Goal: Use online tool/utility: Utilize a website feature to perform a specific function

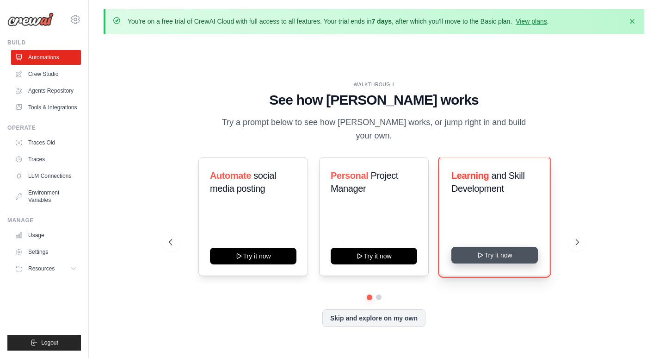
click at [504, 251] on button "Try it now" at bounding box center [495, 255] width 87 height 17
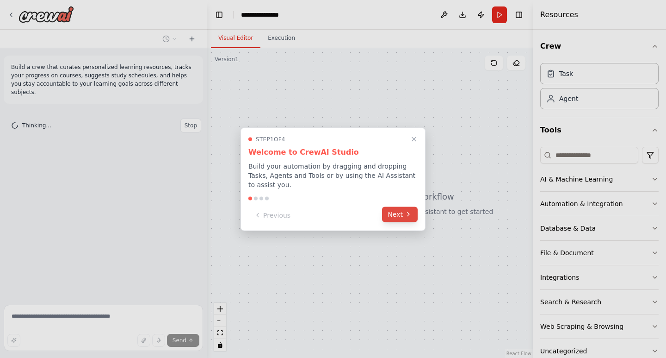
click at [403, 210] on button "Next" at bounding box center [400, 213] width 36 height 15
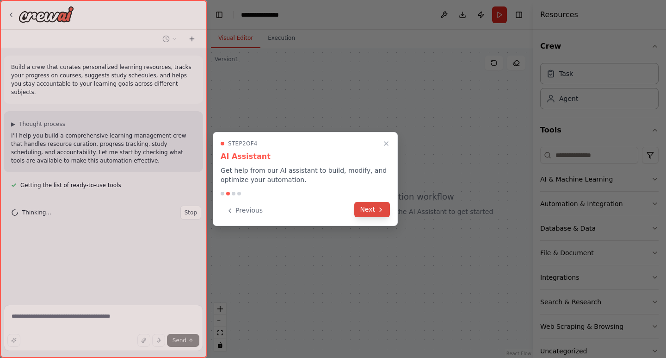
click at [375, 205] on button "Next" at bounding box center [372, 209] width 36 height 15
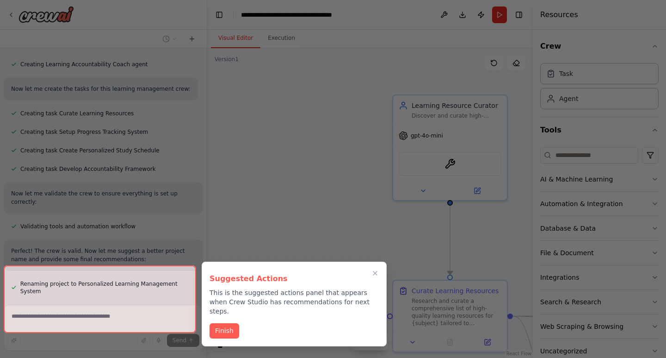
scroll to position [450, 0]
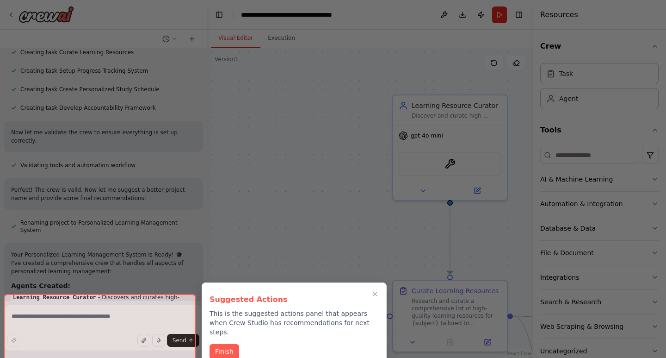
click at [292, 203] on div at bounding box center [333, 179] width 666 height 358
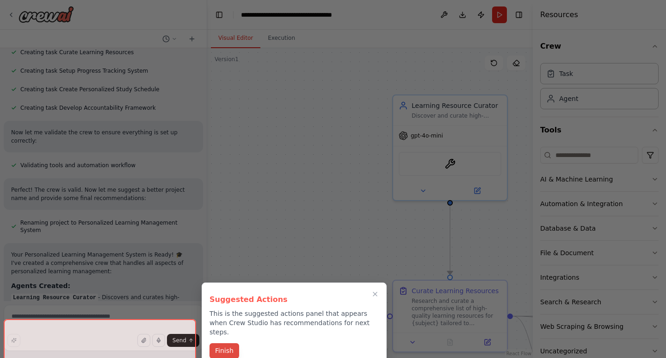
click at [217, 343] on button "Finish" at bounding box center [225, 350] width 30 height 15
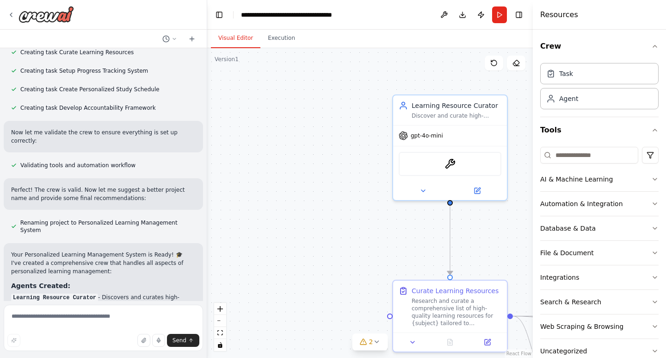
click at [322, 183] on div ".deletable-edge-delete-btn { width: 20px; height: 20px; border: 0px solid #ffff…" at bounding box center [370, 203] width 326 height 310
click at [586, 182] on div "AI & Machine Learning" at bounding box center [576, 178] width 73 height 9
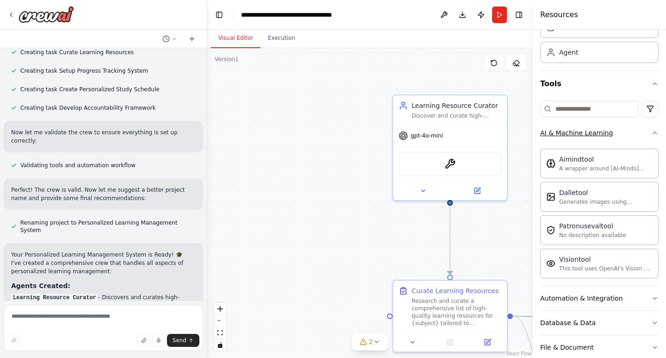
click at [583, 135] on div "AI & Machine Learning" at bounding box center [576, 132] width 73 height 9
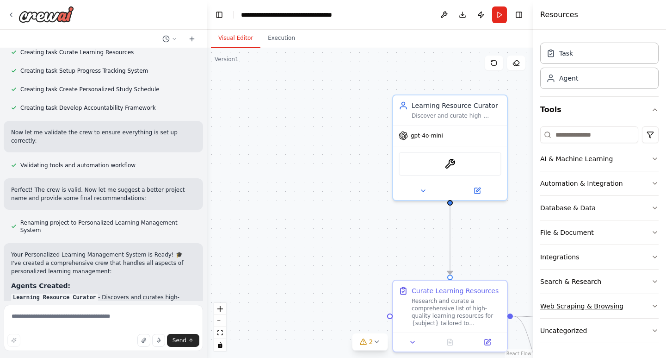
click at [584, 304] on div "Web Scraping & Browsing" at bounding box center [581, 305] width 83 height 9
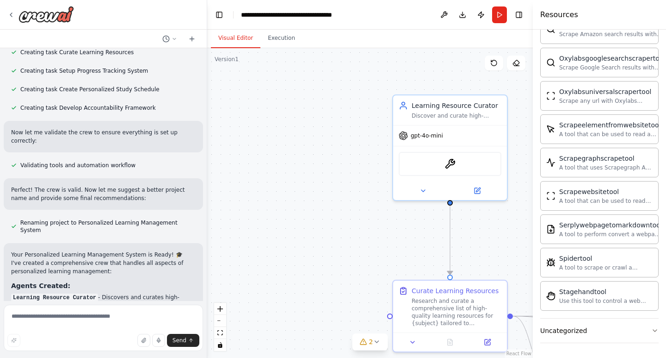
scroll to position [111, 0]
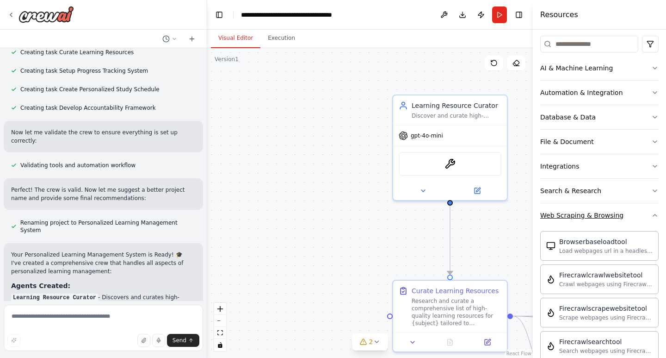
click at [600, 211] on div "Web Scraping & Browsing" at bounding box center [581, 215] width 83 height 9
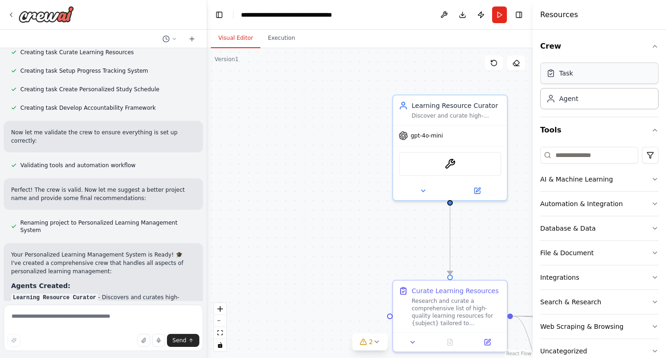
scroll to position [862, 0]
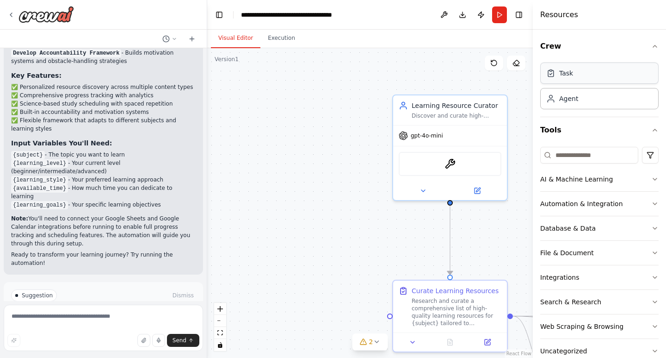
click at [588, 79] on div "Task" at bounding box center [599, 72] width 118 height 21
click at [585, 102] on div "Agent" at bounding box center [599, 97] width 118 height 21
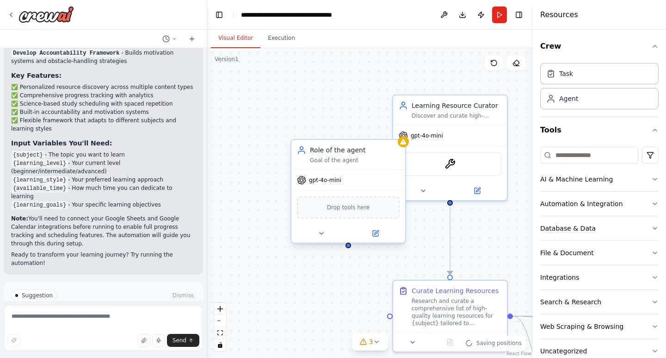
click at [352, 212] on div "Drop tools here" at bounding box center [348, 207] width 103 height 22
click at [348, 185] on div "gpt-4o-mini" at bounding box center [348, 180] width 114 height 20
click at [353, 210] on span "Drop tools here" at bounding box center [348, 207] width 43 height 9
click at [558, 130] on button "Tools" at bounding box center [599, 130] width 118 height 26
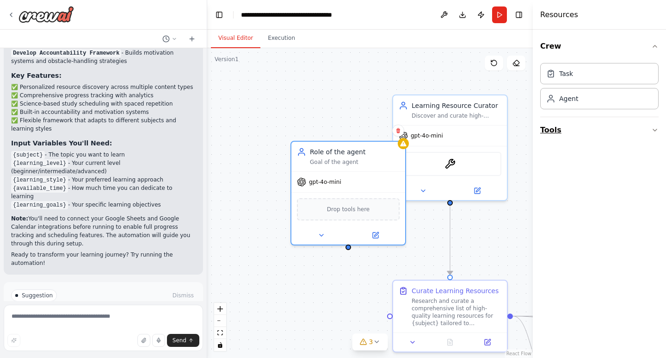
click at [558, 130] on button "Tools" at bounding box center [599, 130] width 118 height 26
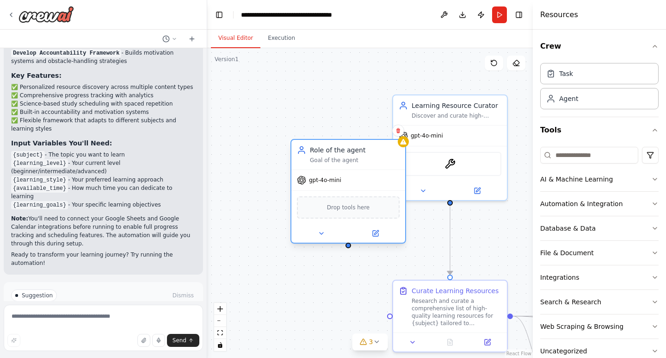
drag, startPoint x: 569, startPoint y: 177, endPoint x: 329, endPoint y: 223, distance: 244.1
click at [322, 228] on div "Build a crew that curates personalized learning resources, tracks your progress…" at bounding box center [333, 179] width 666 height 358
click at [575, 176] on div "AI & Machine Learning" at bounding box center [576, 178] width 73 height 9
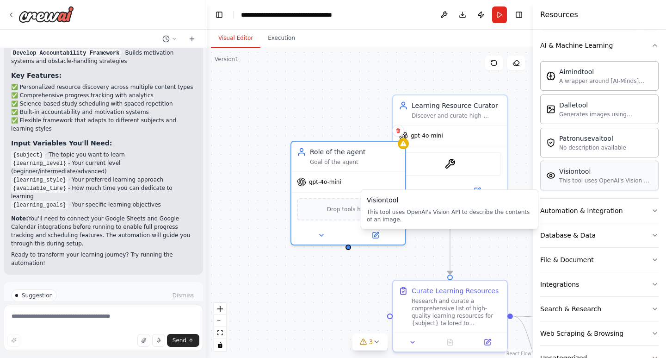
scroll to position [139, 0]
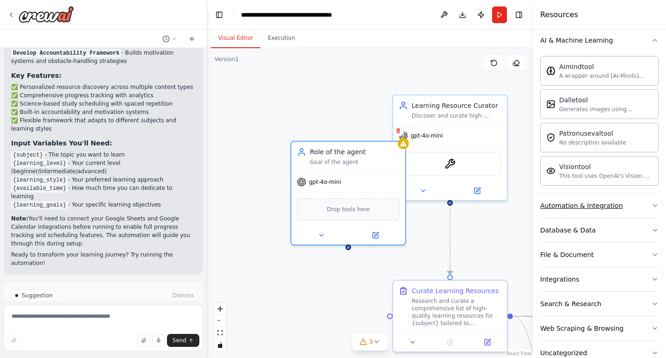
click at [580, 205] on div "Automation & Integration" at bounding box center [581, 205] width 83 height 9
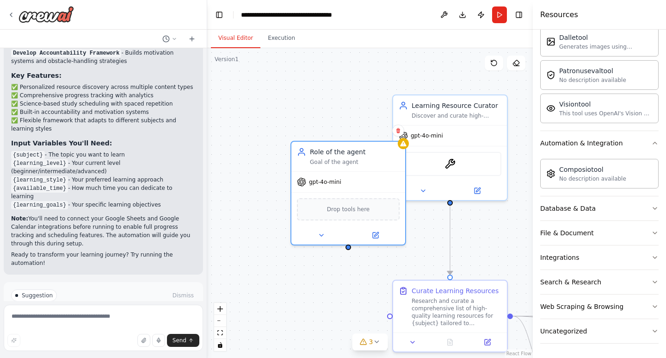
scroll to position [202, 0]
click at [578, 208] on div "Database & Data" at bounding box center [568, 207] width 56 height 9
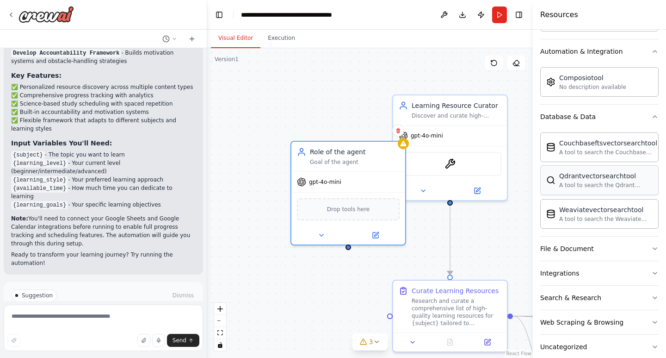
scroll to position [294, 0]
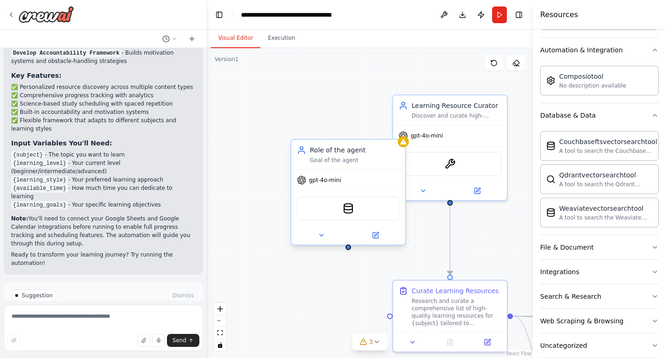
click at [342, 211] on div "CouchbaseFTSVectorSearchTool" at bounding box center [348, 208] width 103 height 24
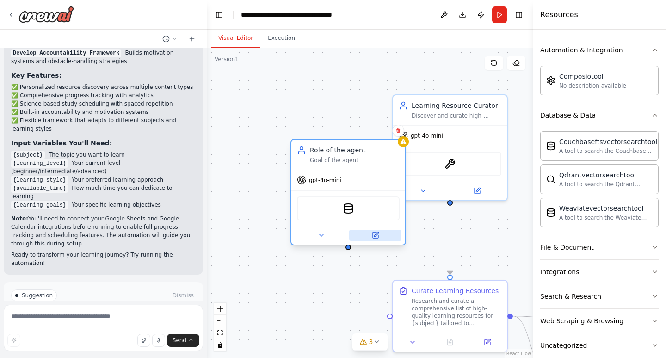
click at [378, 237] on icon at bounding box center [376, 235] width 6 height 6
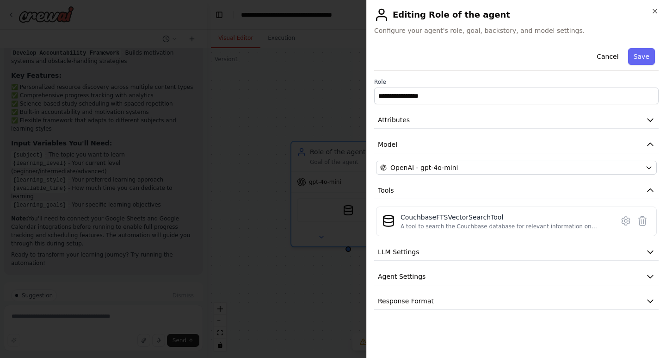
drag, startPoint x: 272, startPoint y: 60, endPoint x: 533, endPoint y: 47, distance: 261.8
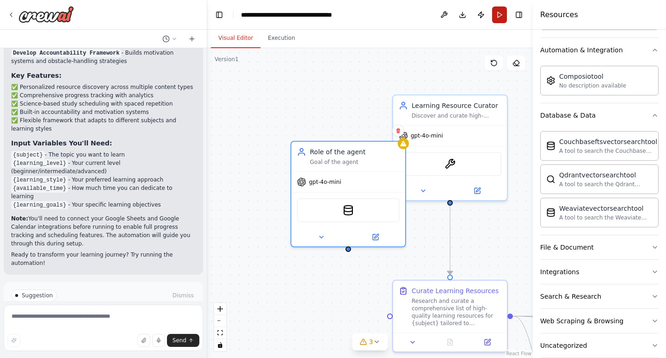
click at [504, 17] on button "Run" at bounding box center [499, 14] width 15 height 17
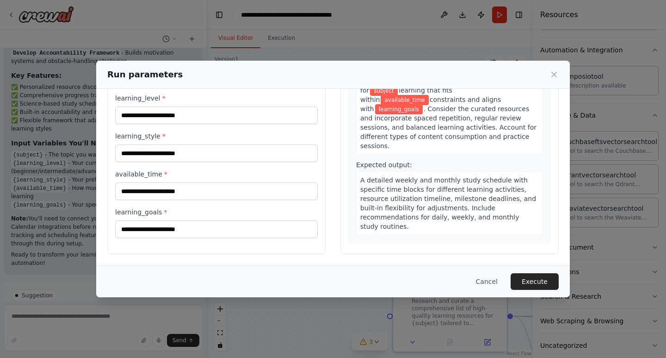
scroll to position [463, 0]
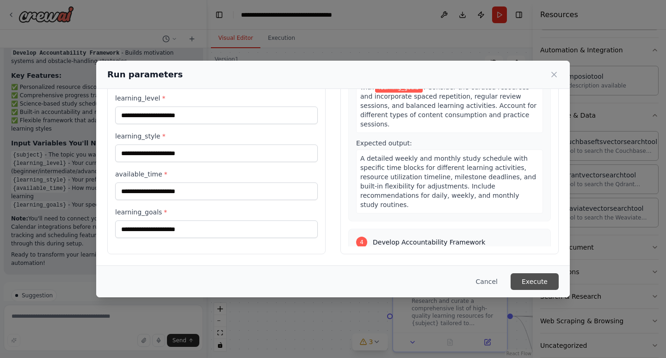
click at [540, 279] on button "Execute" at bounding box center [535, 281] width 48 height 17
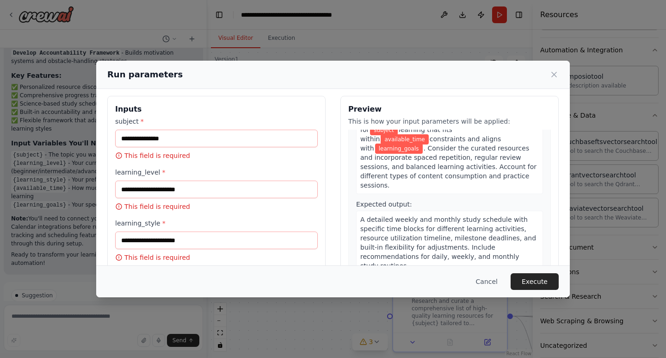
scroll to position [0, 0]
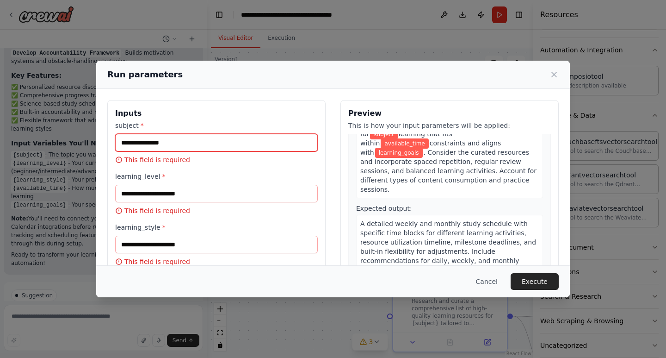
click at [247, 139] on input "subject *" at bounding box center [216, 143] width 203 height 18
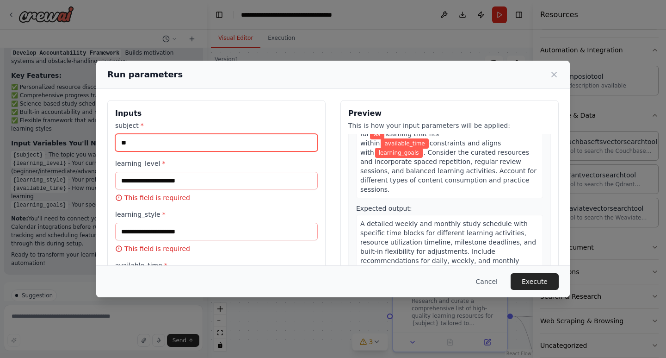
type input "**"
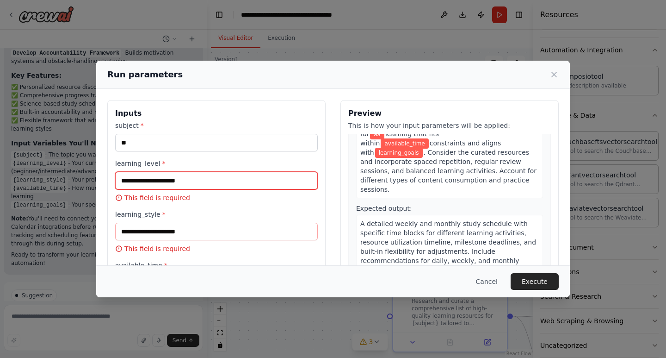
click at [208, 183] on input "learning_level *" at bounding box center [216, 181] width 203 height 18
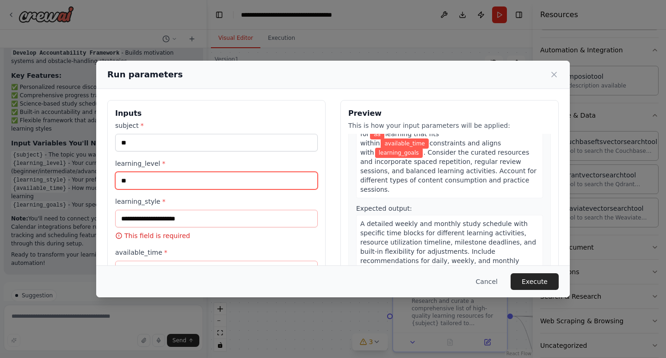
type input "**"
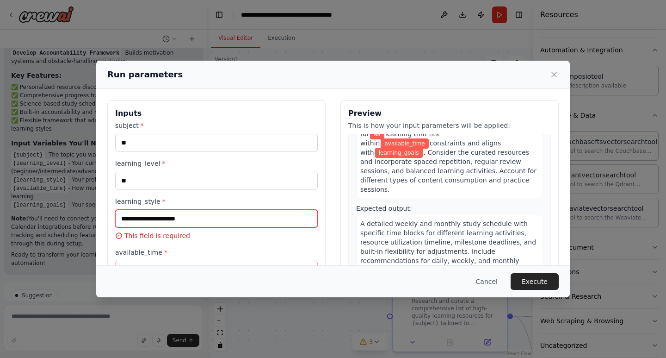
click at [211, 221] on input "learning_style *" at bounding box center [216, 219] width 203 height 18
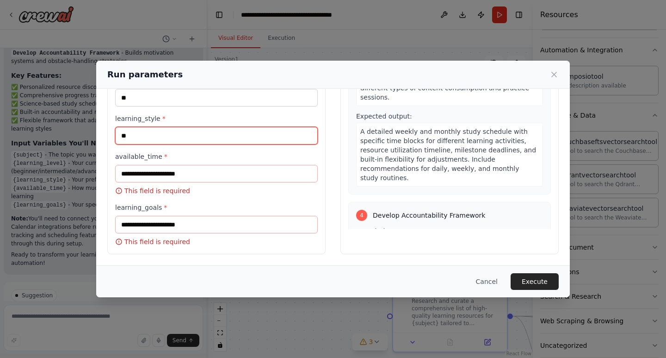
type input "**"
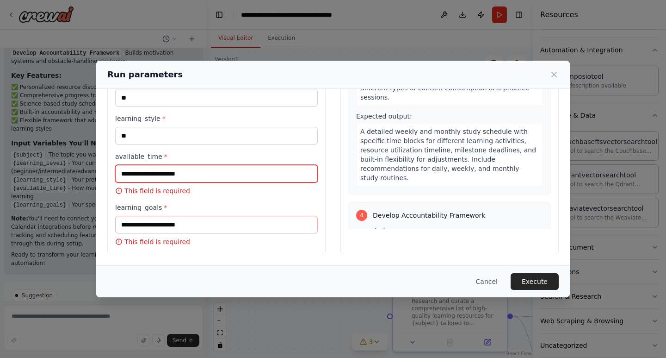
click at [203, 173] on input "available_time *" at bounding box center [216, 174] width 203 height 18
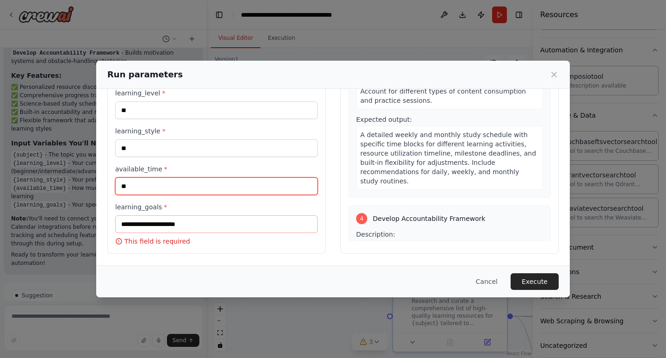
type input "**"
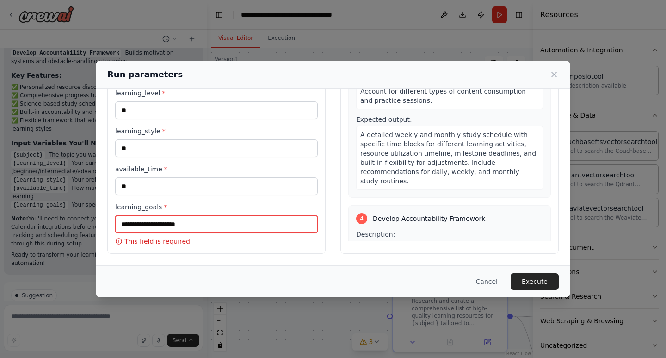
click at [205, 226] on input "learning_goals *" at bounding box center [216, 224] width 203 height 18
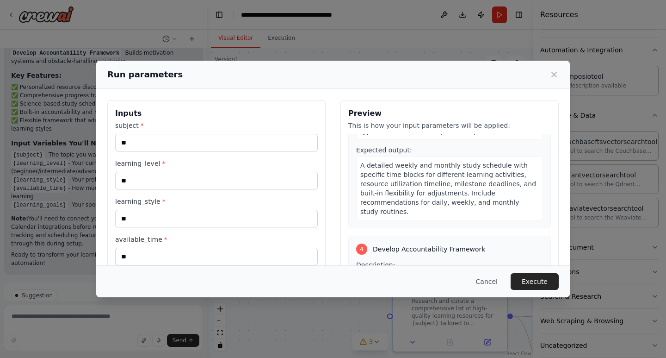
scroll to position [605, 0]
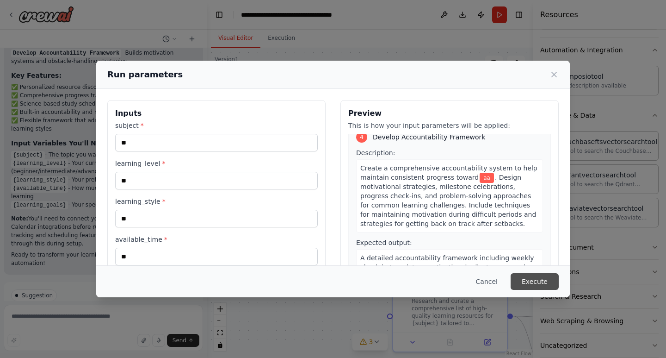
type input "**"
click at [532, 277] on button "Execute" at bounding box center [535, 281] width 48 height 17
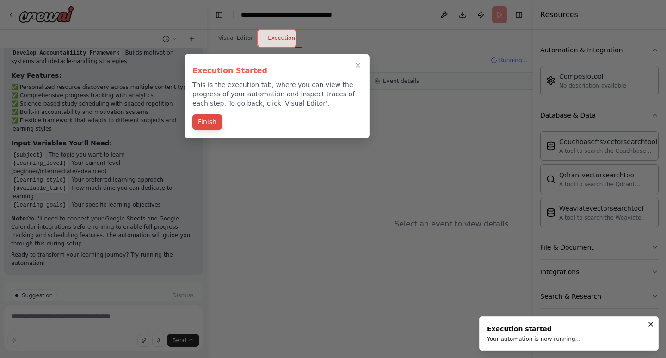
click at [204, 122] on button "Finish" at bounding box center [207, 121] width 30 height 15
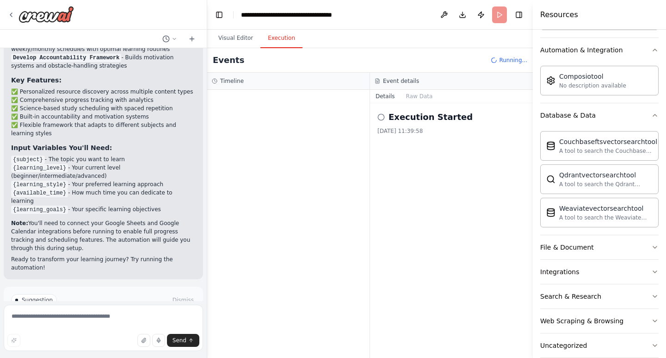
scroll to position [862, 0]
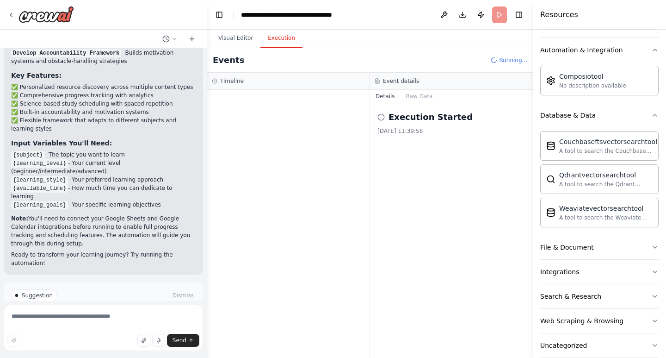
click at [342, 113] on div at bounding box center [288, 224] width 162 height 268
click at [403, 114] on h2 "Execution Started" at bounding box center [431, 117] width 84 height 13
click at [382, 114] on circle at bounding box center [381, 117] width 6 height 6
click at [452, 121] on h2 "Execution Started" at bounding box center [431, 117] width 84 height 13
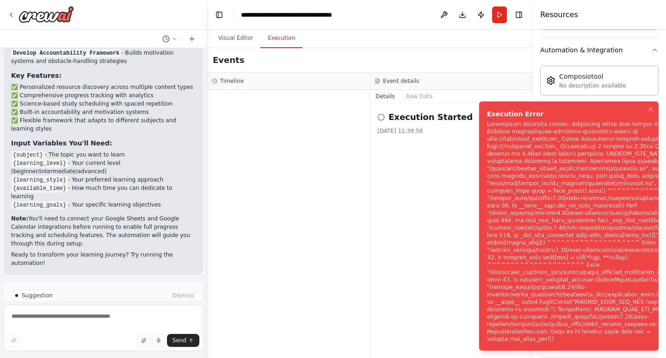
click at [312, 163] on div at bounding box center [288, 224] width 162 height 268
